Goal: Information Seeking & Learning: Learn about a topic

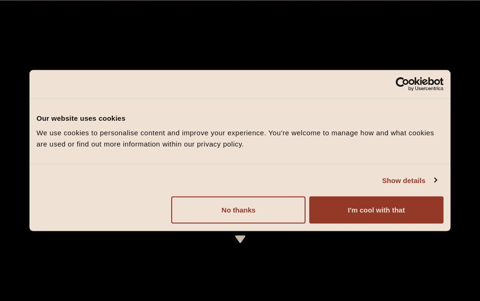
click at [342, 216] on button "I'm cool with that" at bounding box center [376, 209] width 134 height 27
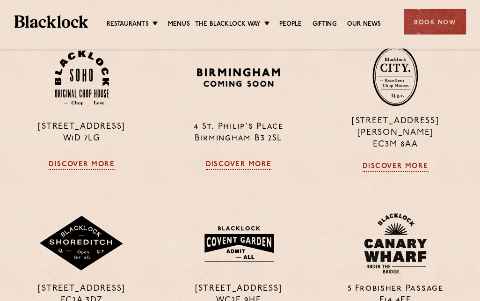
scroll to position [643, 1]
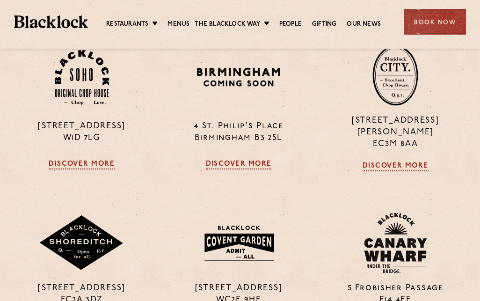
click at [70, 168] on link "Discover More" at bounding box center [82, 164] width 66 height 9
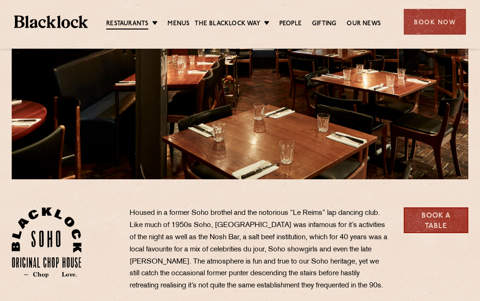
scroll to position [157, 0]
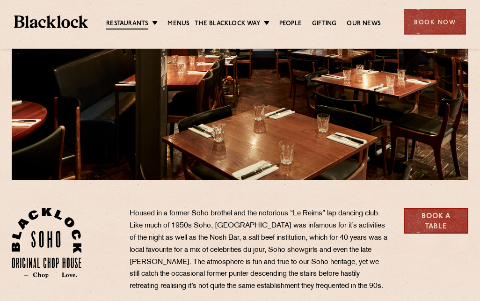
click at [177, 20] on link "Menus" at bounding box center [178, 23] width 22 height 9
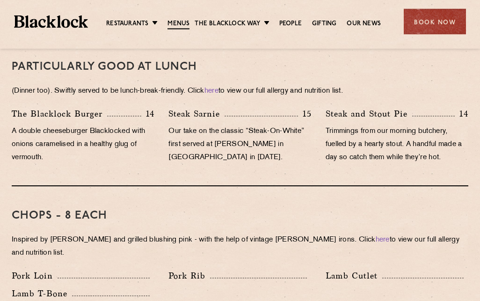
scroll to position [611, 0]
click at [180, 24] on link "Menus" at bounding box center [178, 24] width 22 height 10
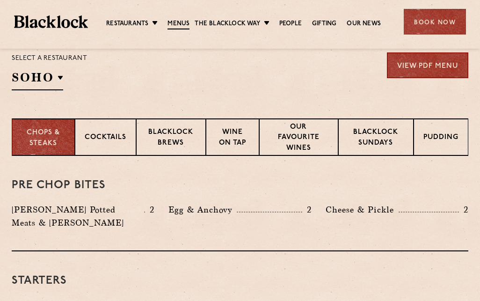
scroll to position [315, 0]
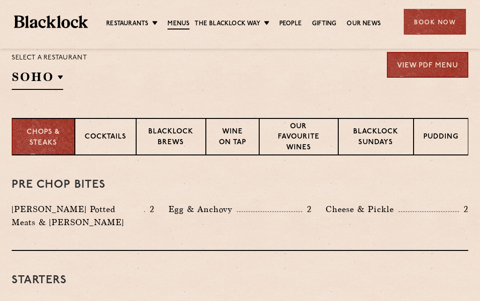
click at [377, 140] on p "Blacklock Sundays" at bounding box center [376, 138] width 56 height 22
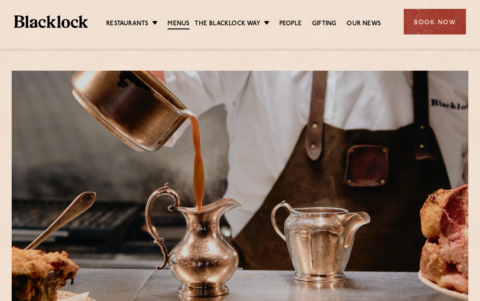
scroll to position [0, 0]
